Goal: Transaction & Acquisition: Obtain resource

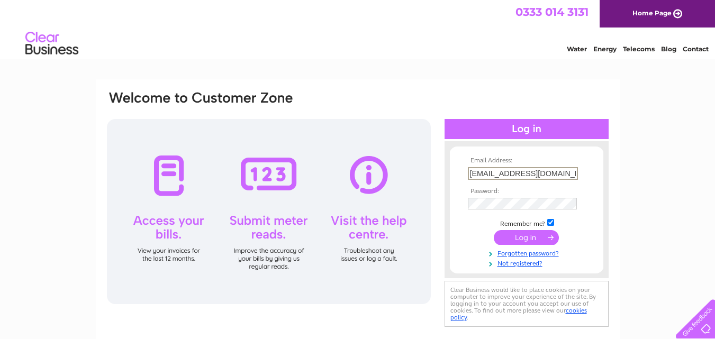
click at [573, 172] on input "[EMAIL_ADDRESS][DOMAIN_NAME]" at bounding box center [523, 173] width 110 height 13
type input "fraser@macintyres.me.uk"
click at [537, 236] on input "submit" at bounding box center [526, 236] width 65 height 15
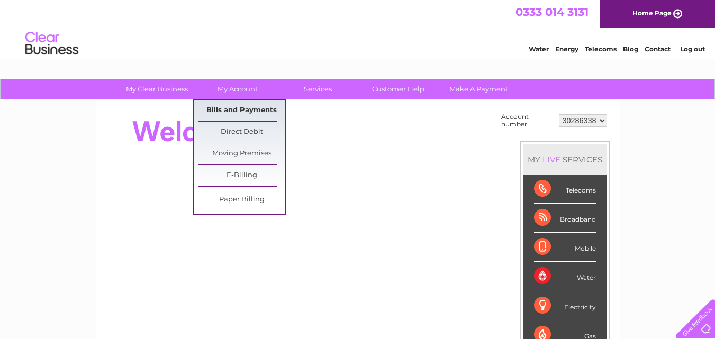
click at [233, 112] on link "Bills and Payments" at bounding box center [241, 110] width 87 height 21
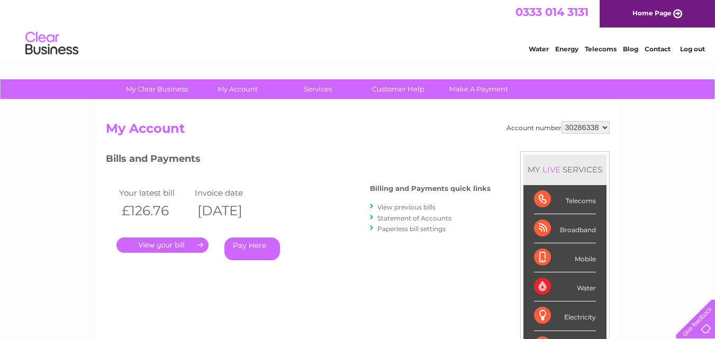
click at [405, 207] on link "View previous bills" at bounding box center [406, 207] width 58 height 8
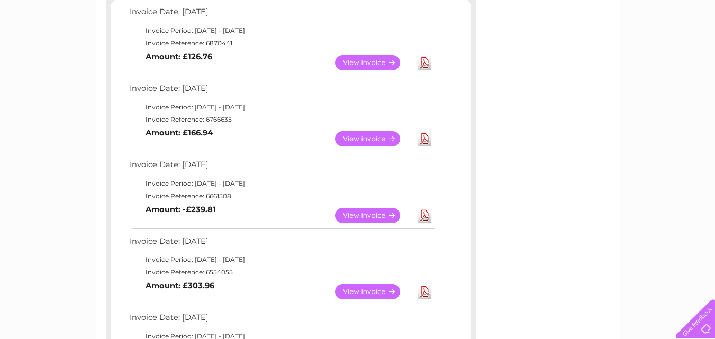
scroll to position [212, 0]
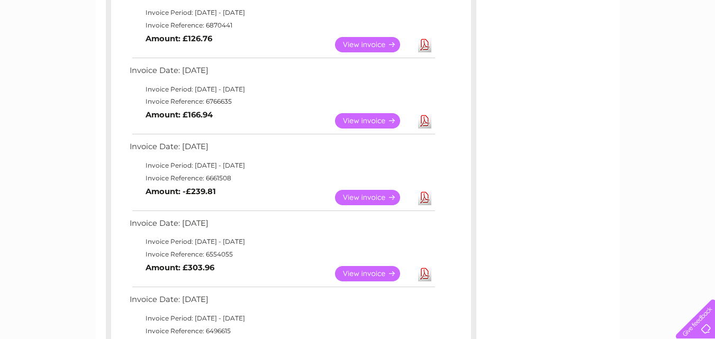
click at [362, 272] on link "View" at bounding box center [374, 273] width 78 height 15
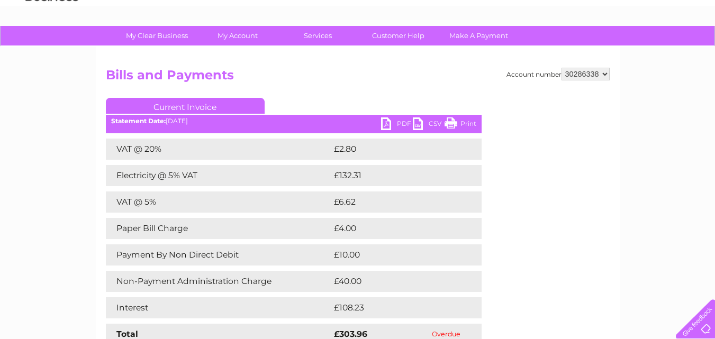
scroll to position [106, 0]
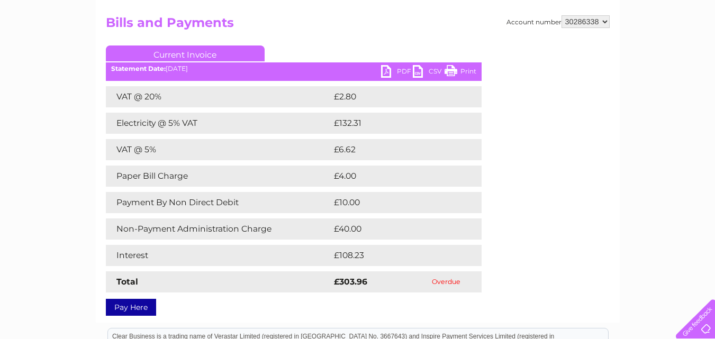
click at [401, 71] on link "PDF" at bounding box center [397, 72] width 32 height 15
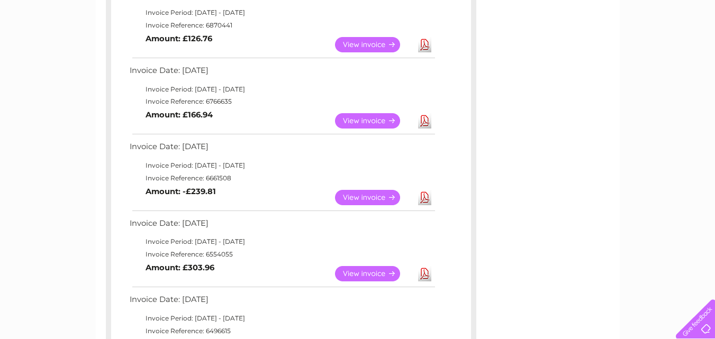
click at [370, 122] on link "View" at bounding box center [374, 120] width 78 height 15
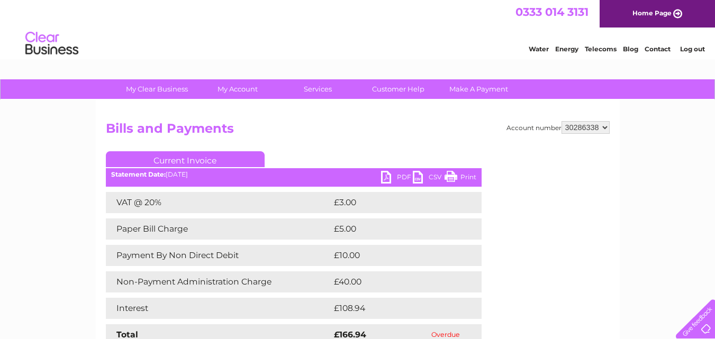
click at [402, 178] on link "PDF" at bounding box center [397, 178] width 32 height 15
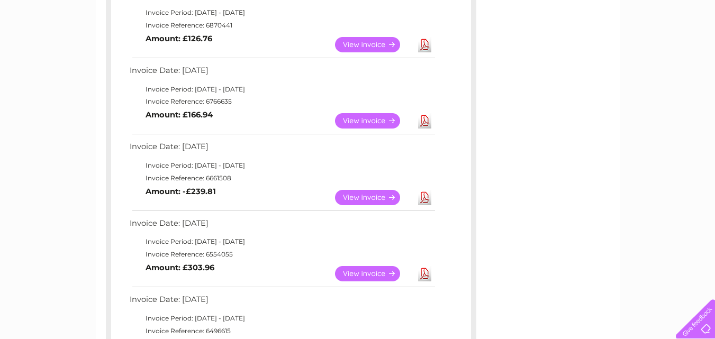
click at [362, 45] on link "View" at bounding box center [374, 44] width 78 height 15
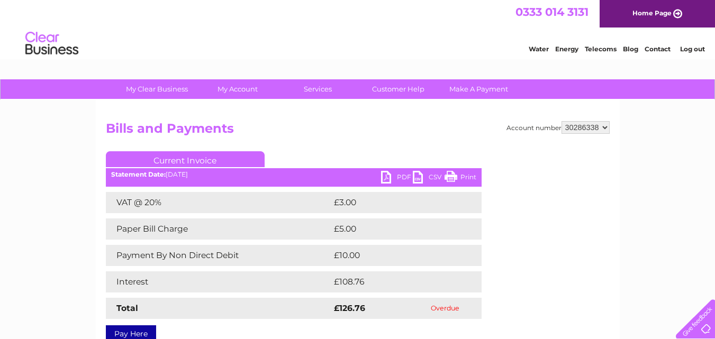
click at [399, 177] on link "PDF" at bounding box center [397, 178] width 32 height 15
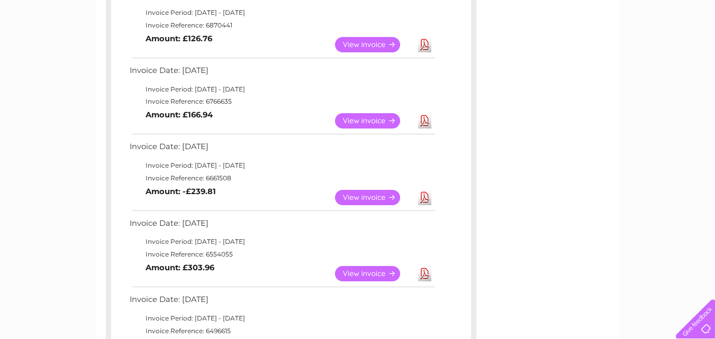
click at [368, 195] on link "View" at bounding box center [374, 197] width 78 height 15
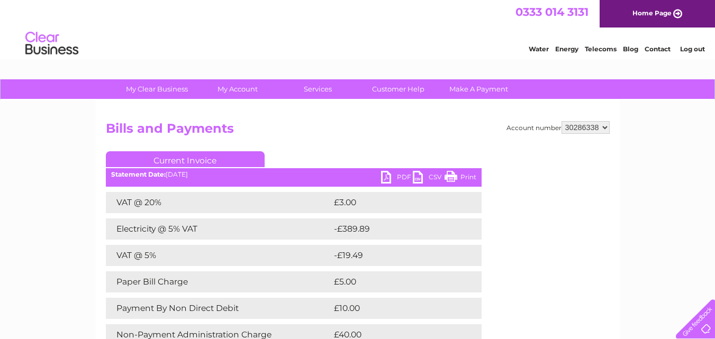
click at [402, 175] on link "PDF" at bounding box center [397, 178] width 32 height 15
